Goal: Task Accomplishment & Management: Manage account settings

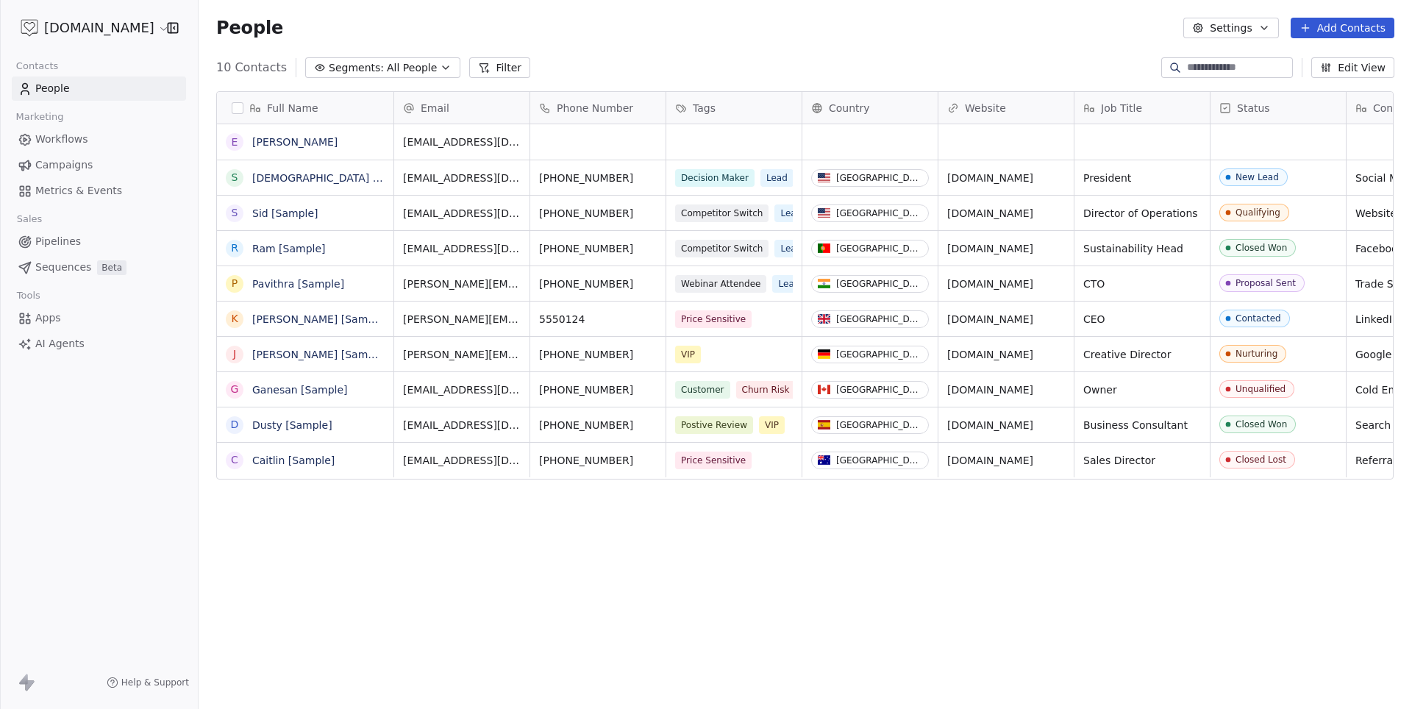
scroll to position [624, 1212]
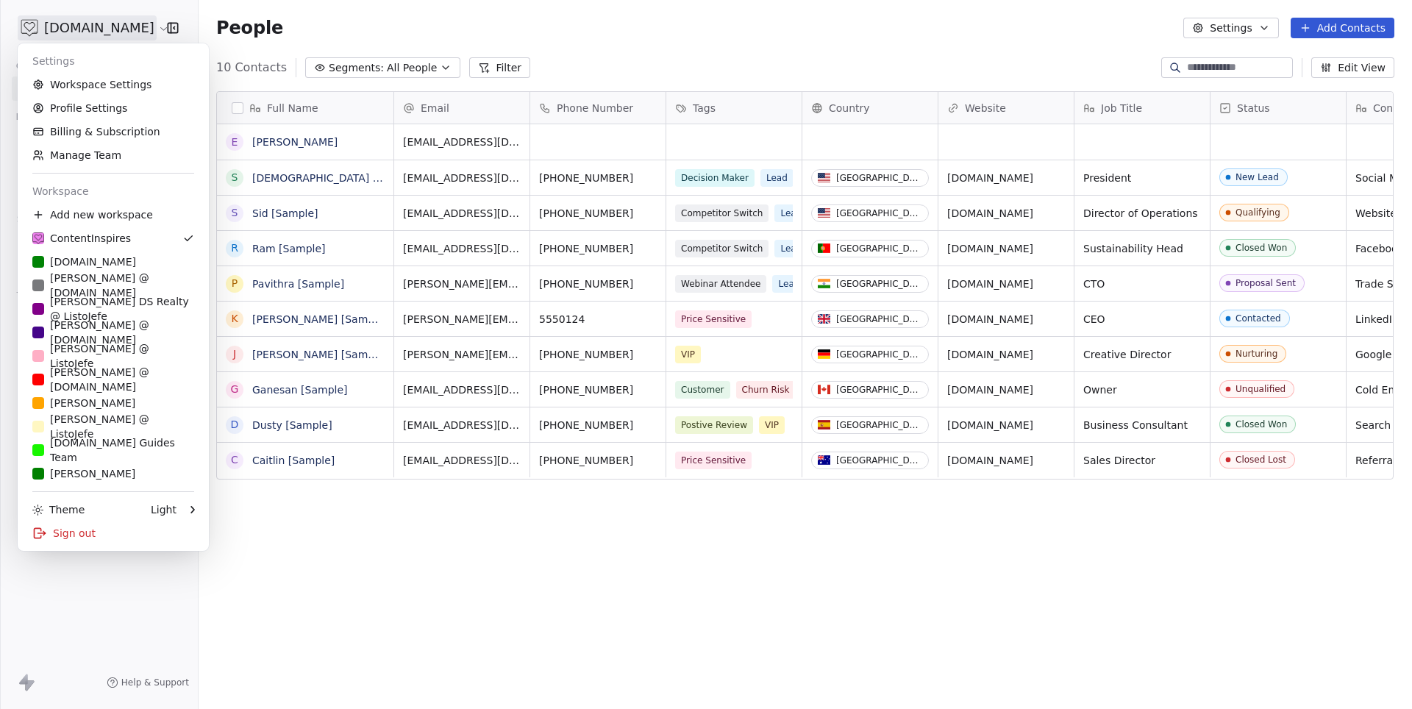
click at [121, 39] on html "[DOMAIN_NAME] Contacts People Marketing Workflows Campaigns Metrics & Events Sa…" at bounding box center [706, 354] width 1412 height 709
click at [144, 300] on div "[PERSON_NAME] DS Realty @ ListoJefe" at bounding box center [113, 308] width 162 height 29
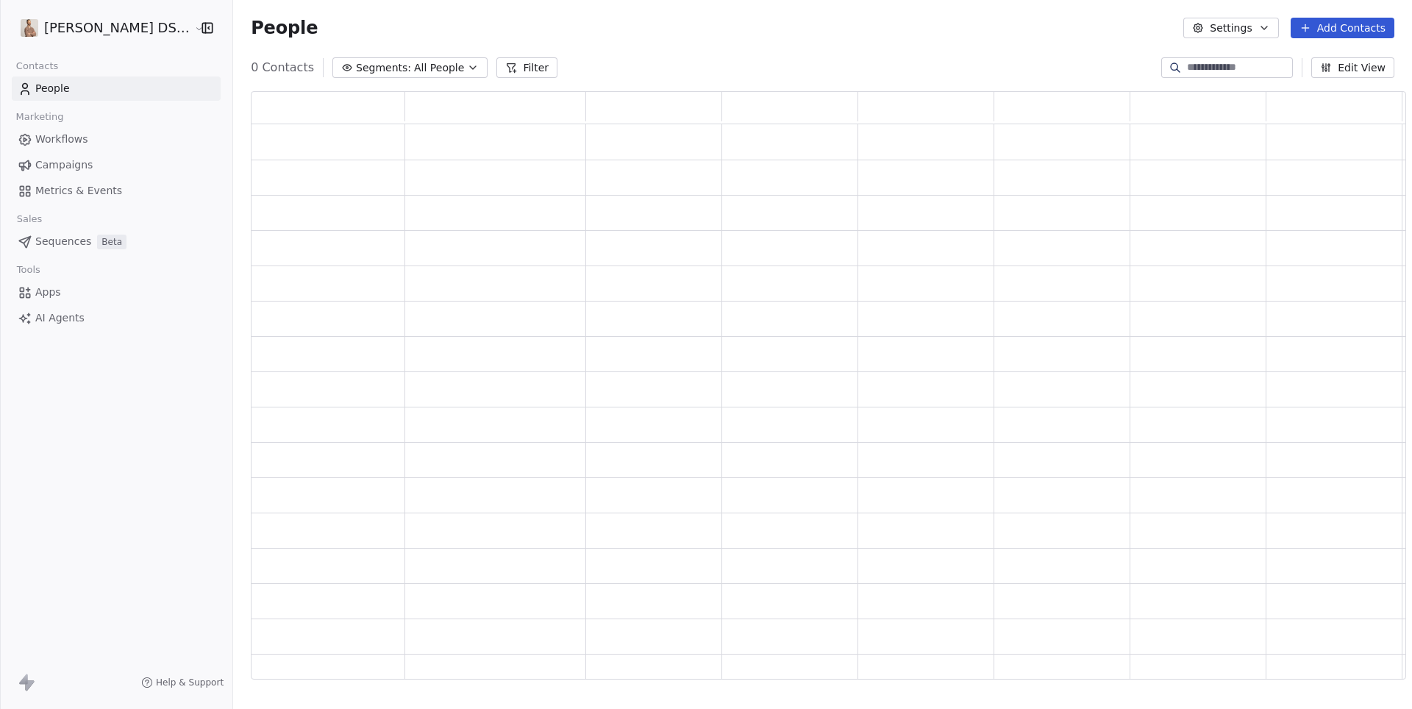
scroll to position [1, 1]
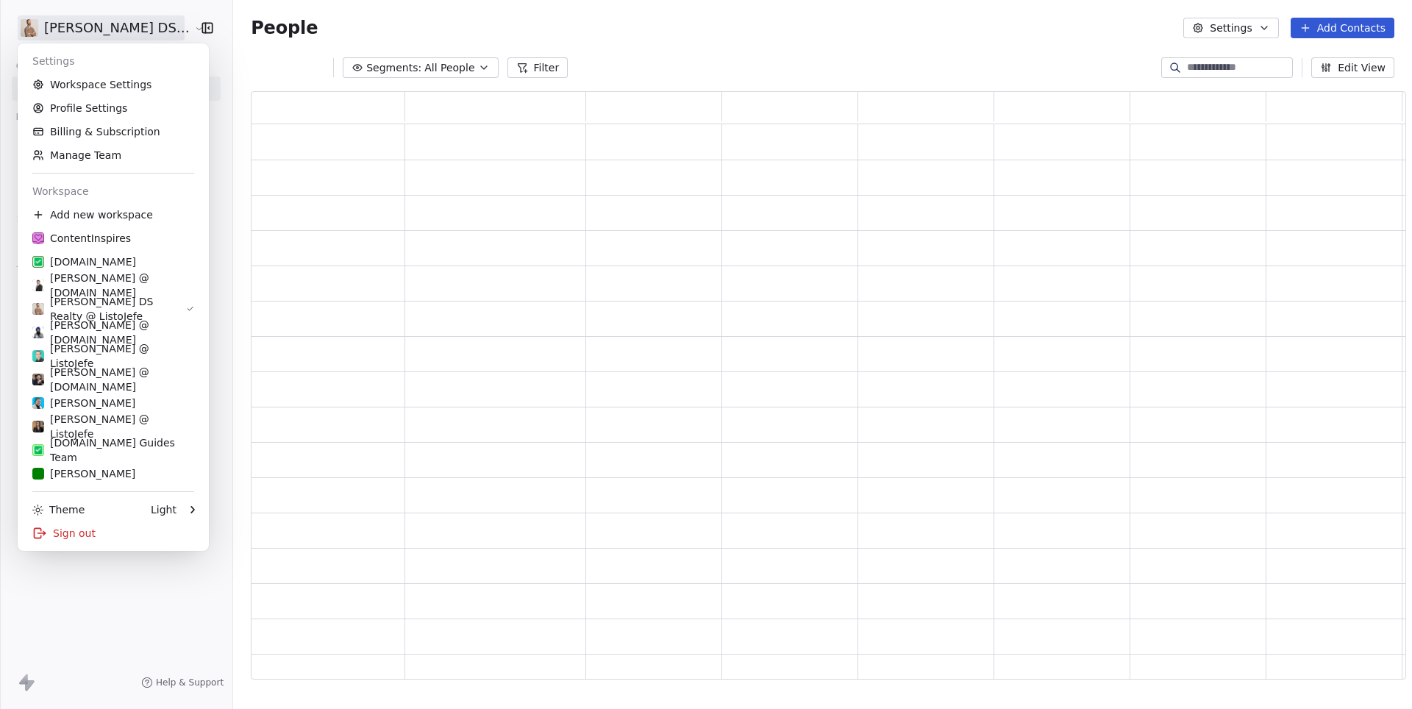
click at [143, 32] on html "[PERSON_NAME] DS Realty Contacts People Marketing Workflows Campaigns Metrics &…" at bounding box center [706, 354] width 1412 height 709
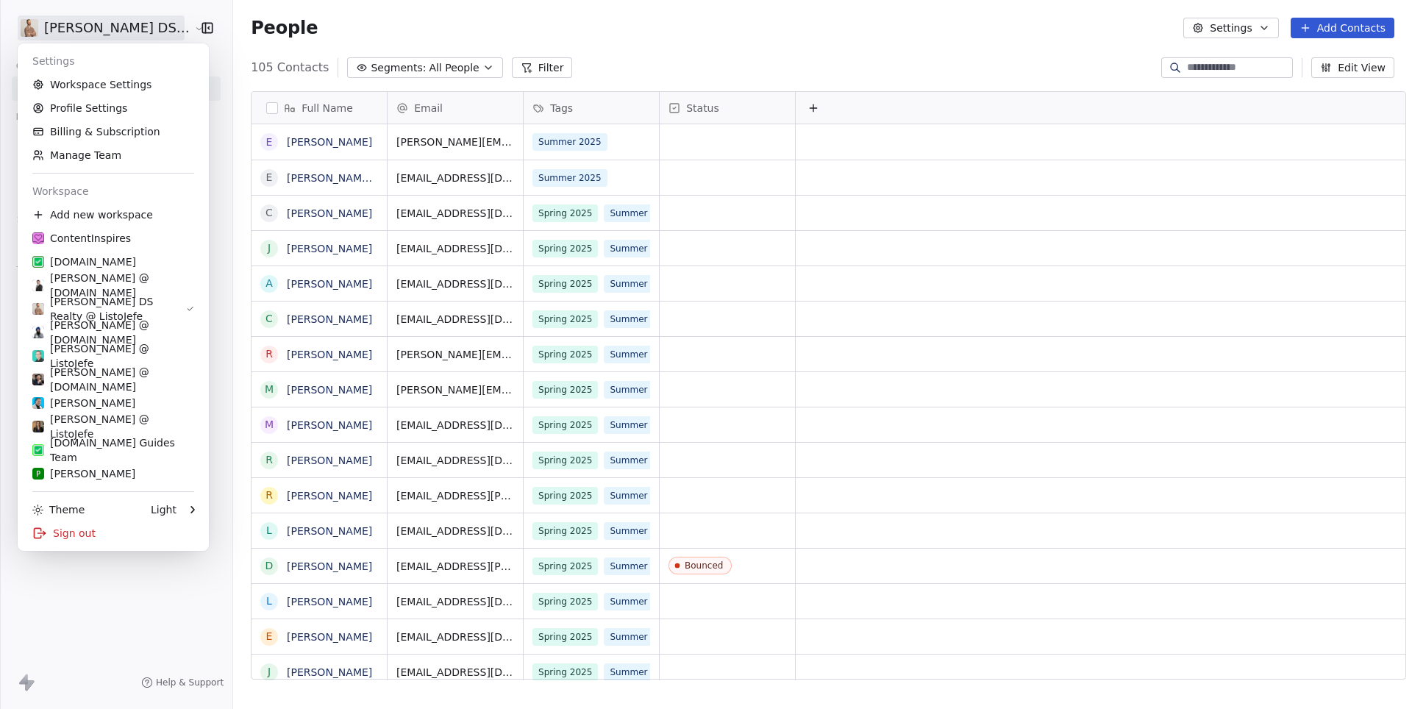
scroll to position [624, 1190]
click at [90, 91] on link "Workspace Settings" at bounding box center [113, 85] width 179 height 24
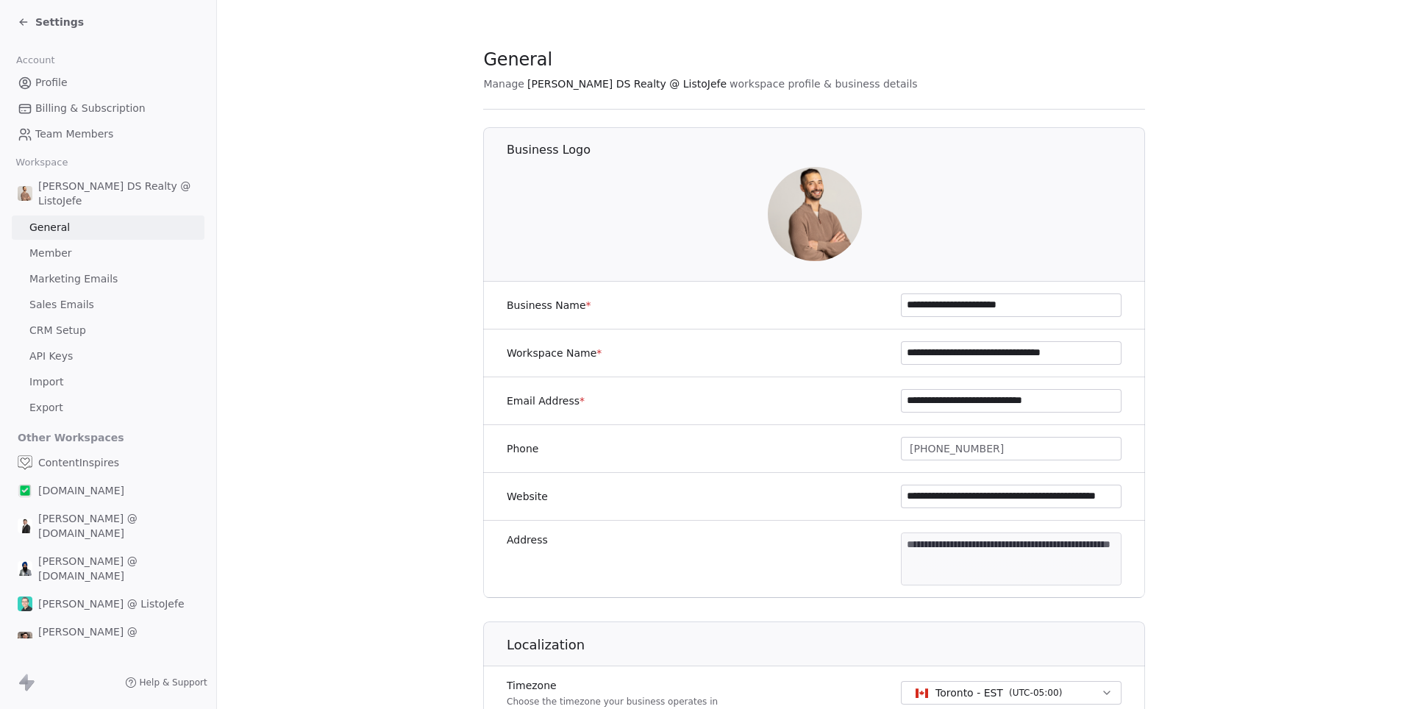
click at [74, 297] on span "Sales Emails" at bounding box center [61, 304] width 65 height 15
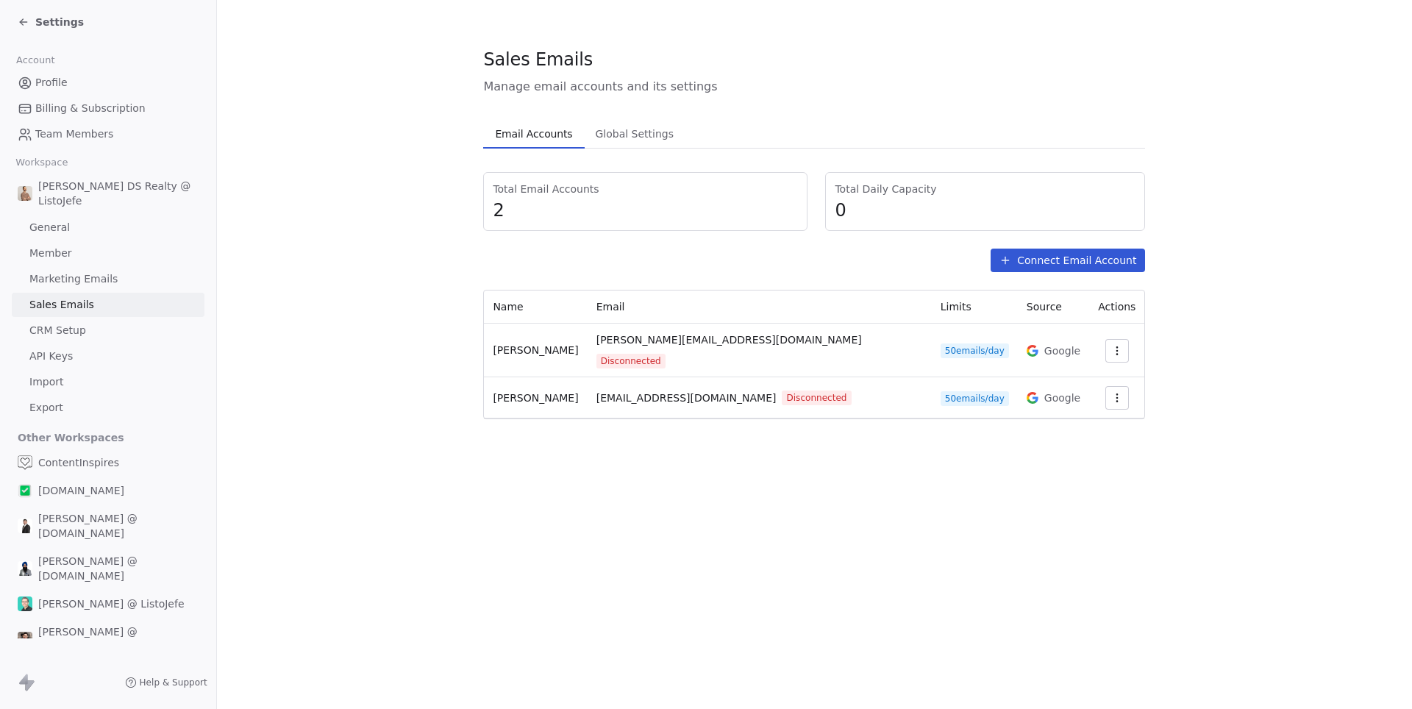
click at [1111, 392] on icon "button" at bounding box center [1117, 398] width 12 height 12
click at [1178, 401] on html "Settings Account Profile Billing & Subscription Team Members Workspace [PERSON_…" at bounding box center [706, 354] width 1412 height 709
